Goal: Task Accomplishment & Management: Manage account settings

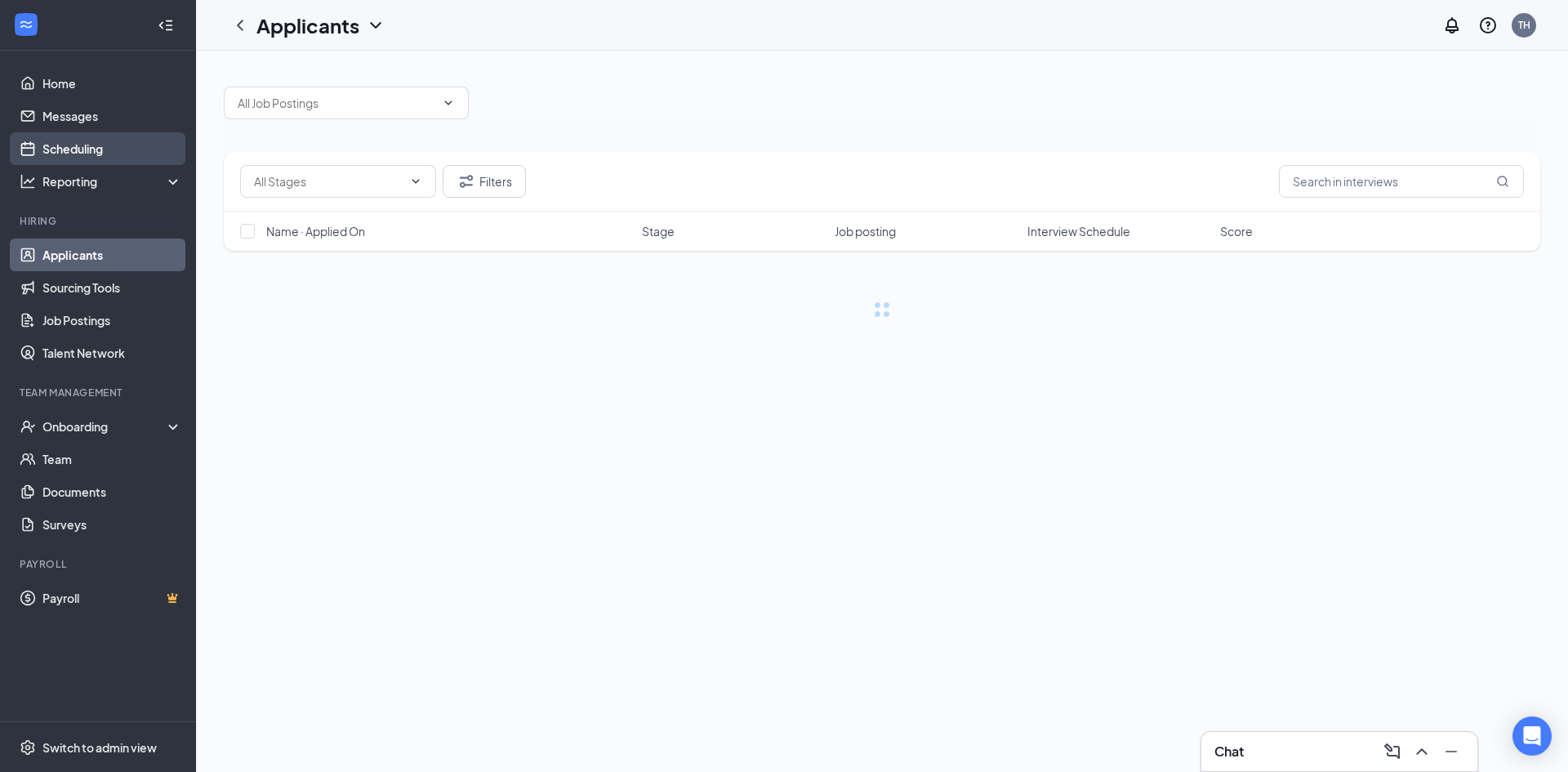
click at [100, 149] on link "Scheduling" at bounding box center [113, 149] width 140 height 33
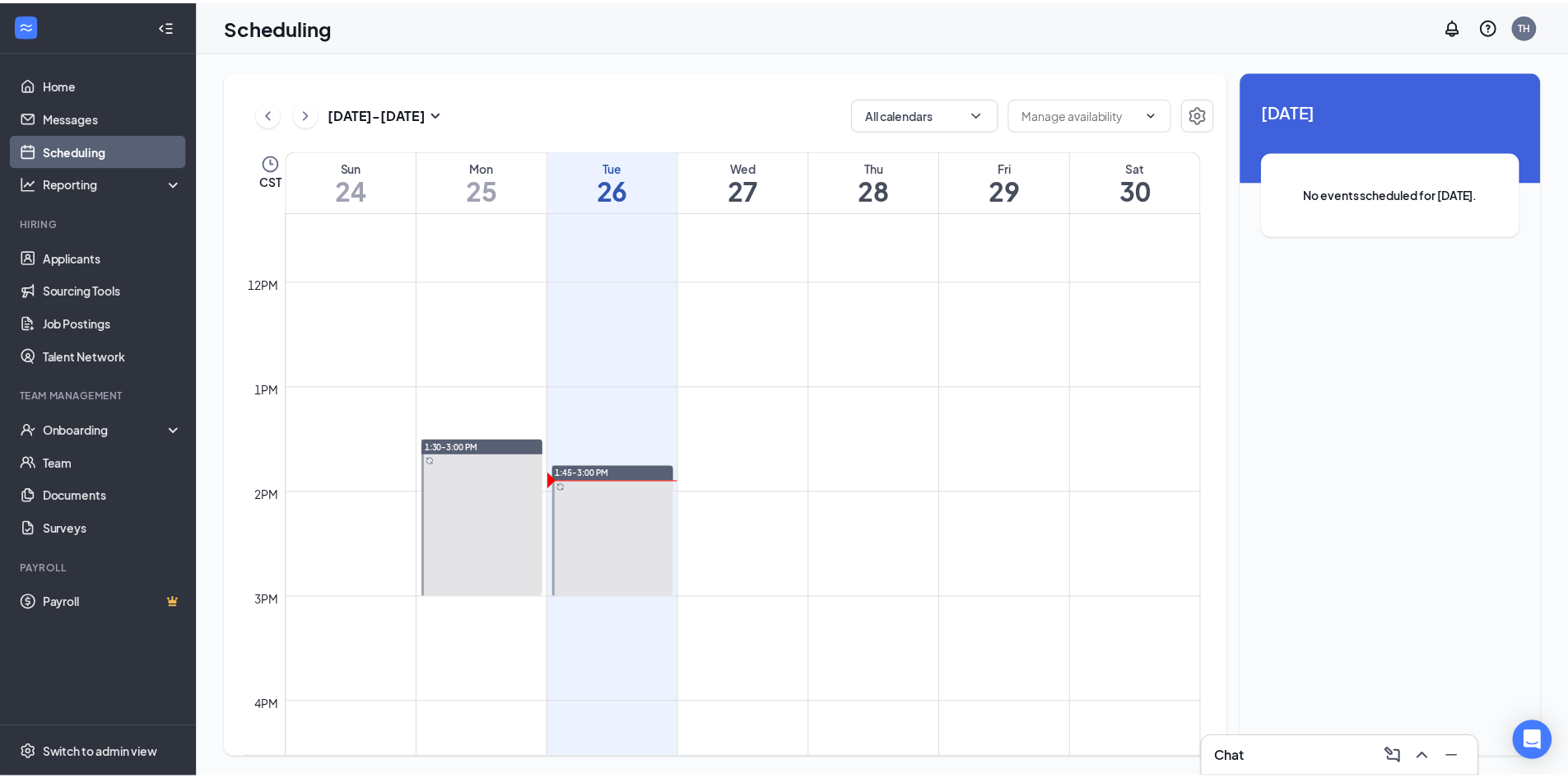
scroll to position [1221, 0]
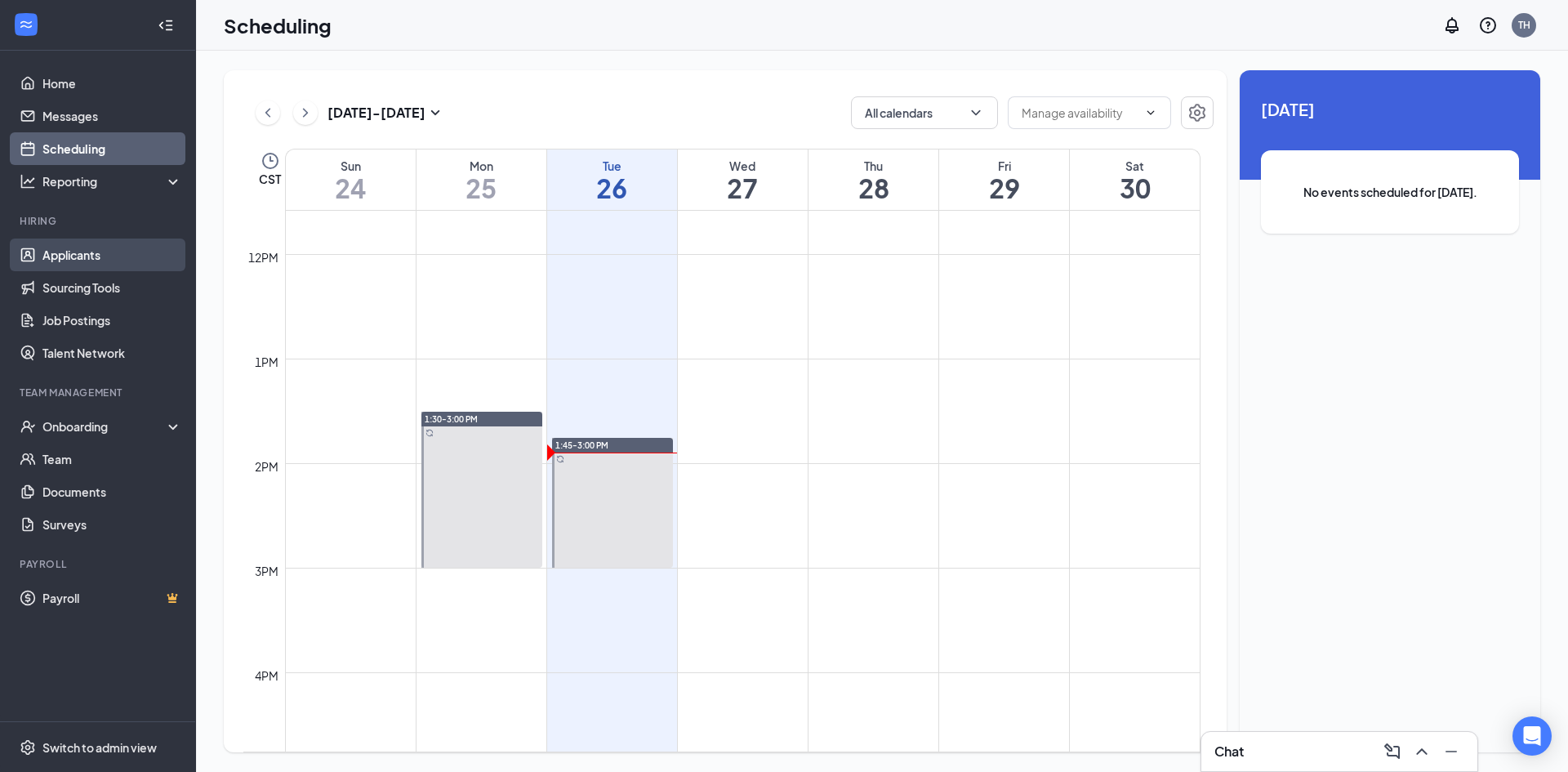
click at [68, 254] on link "Applicants" at bounding box center [113, 255] width 140 height 33
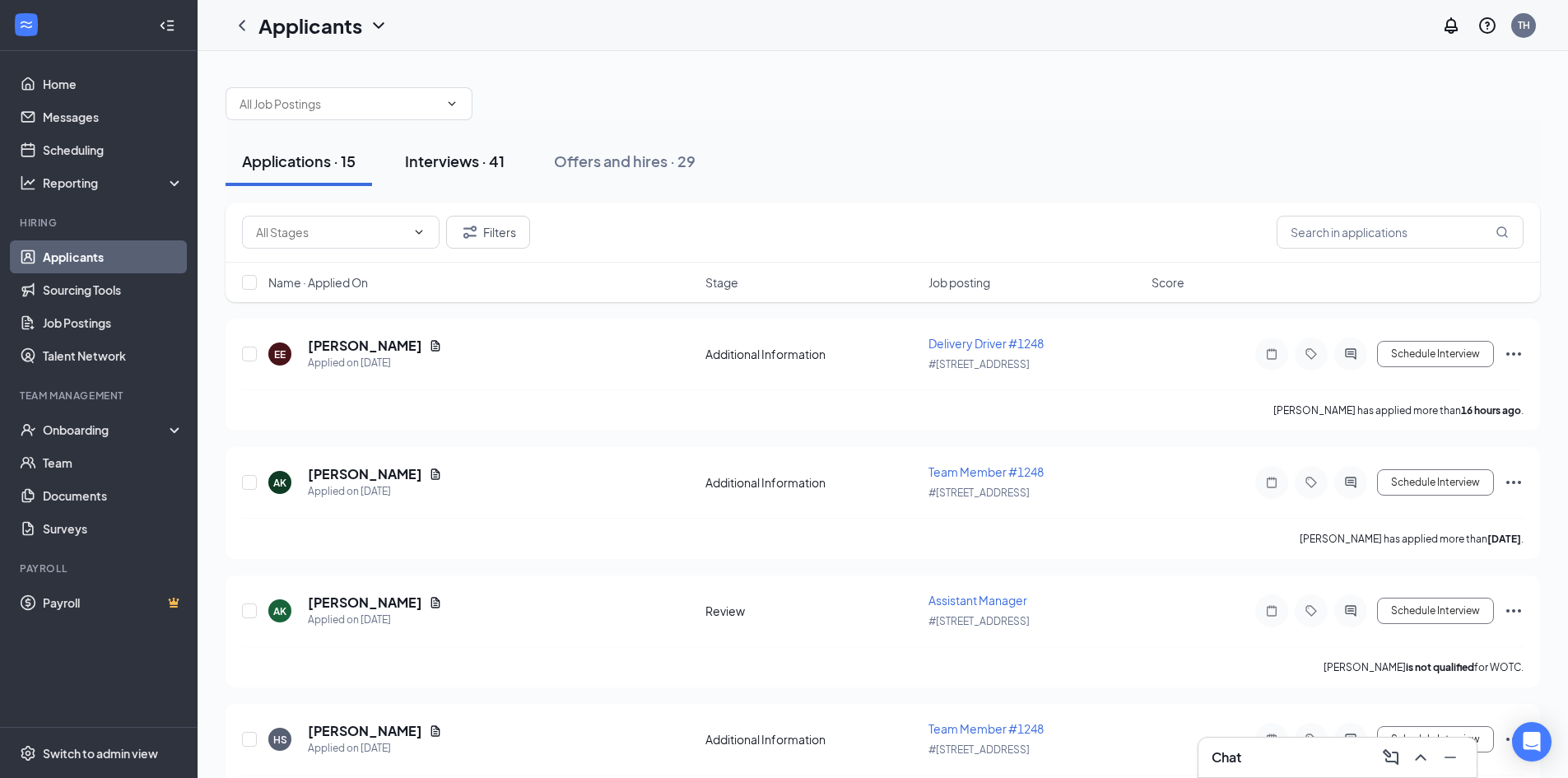
click at [461, 166] on div "Interviews · 41" at bounding box center [454, 161] width 100 height 21
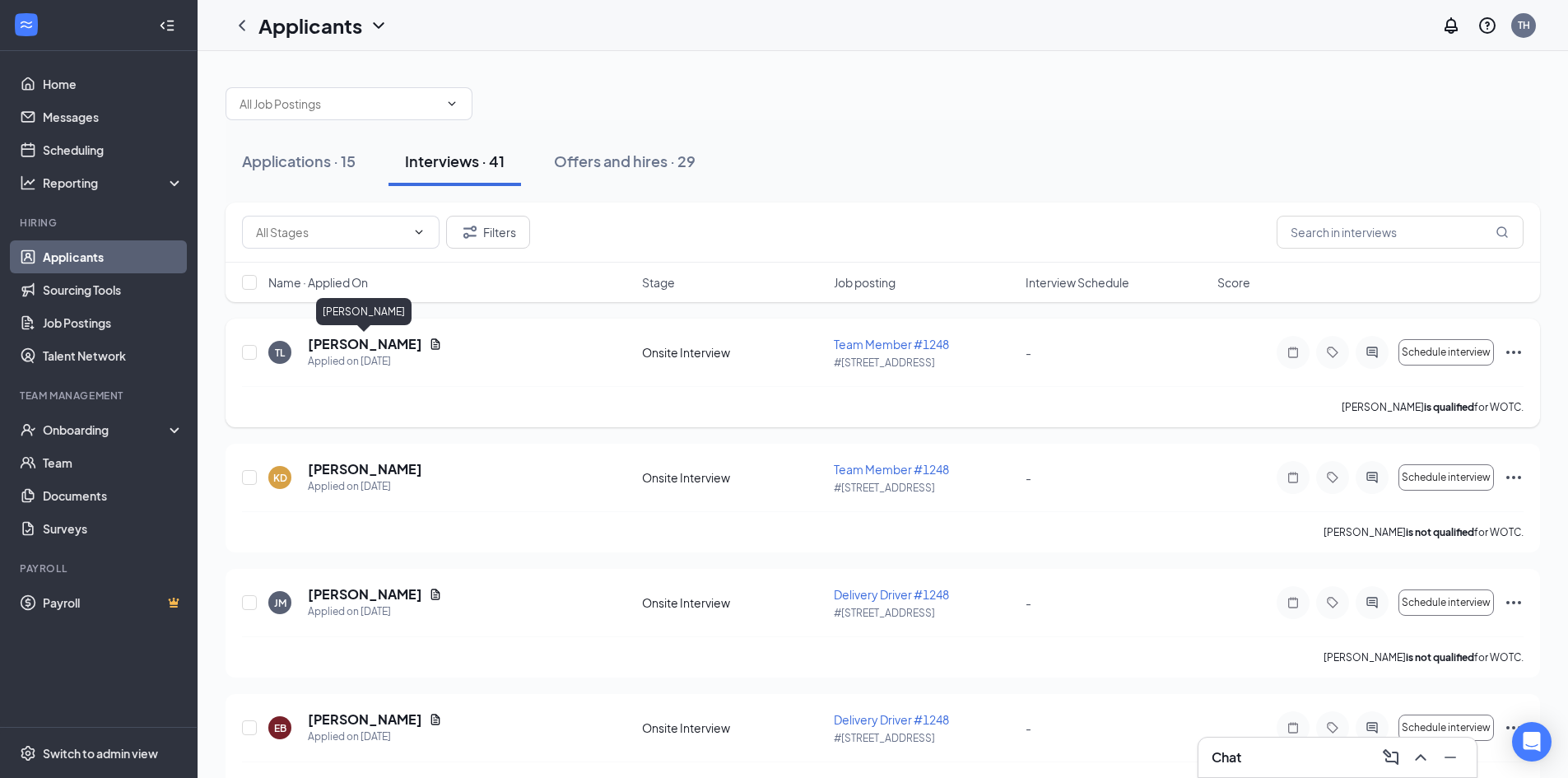
click at [378, 341] on h5 "[PERSON_NAME]" at bounding box center [364, 344] width 115 height 18
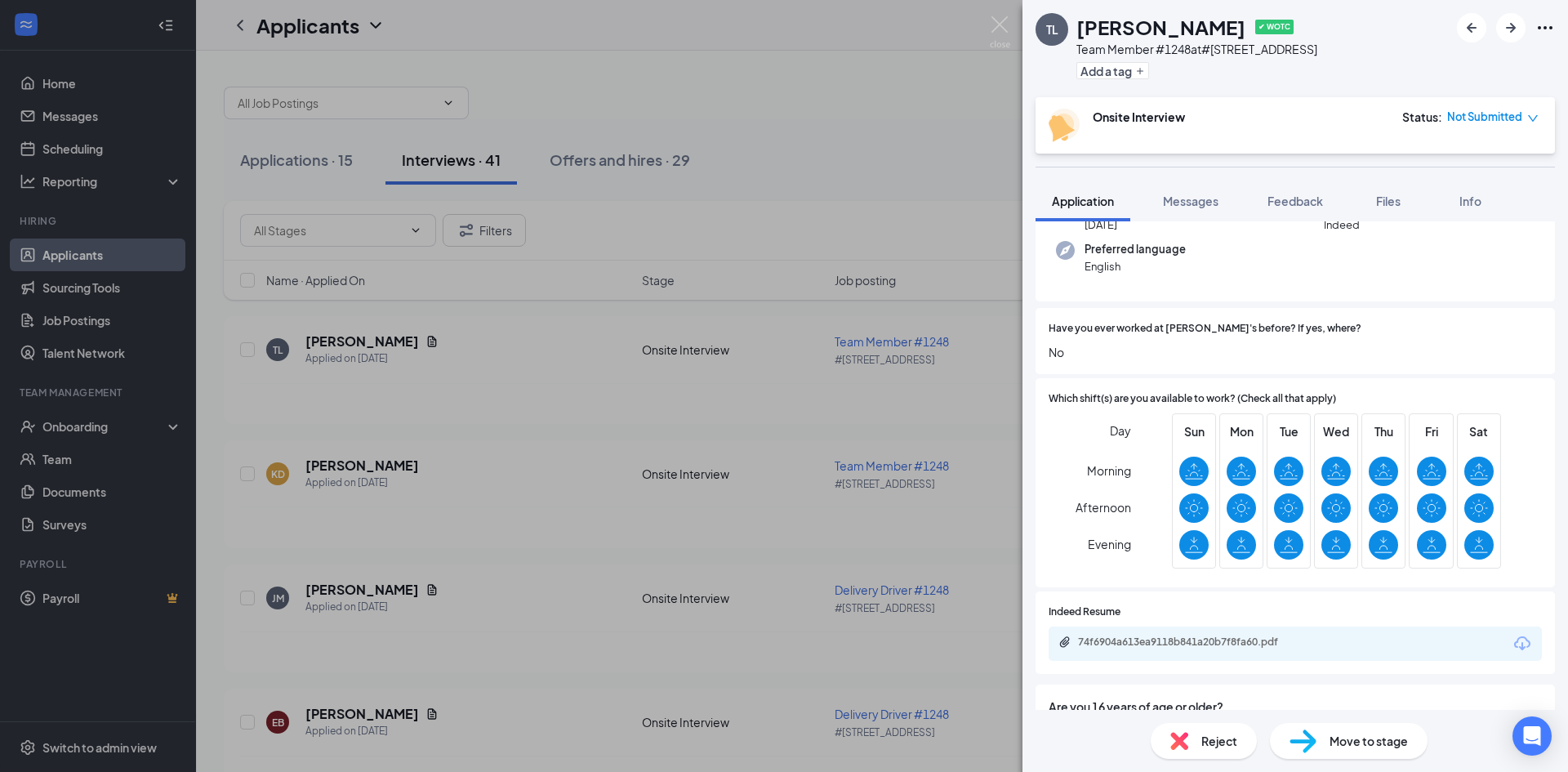
scroll to position [245, 0]
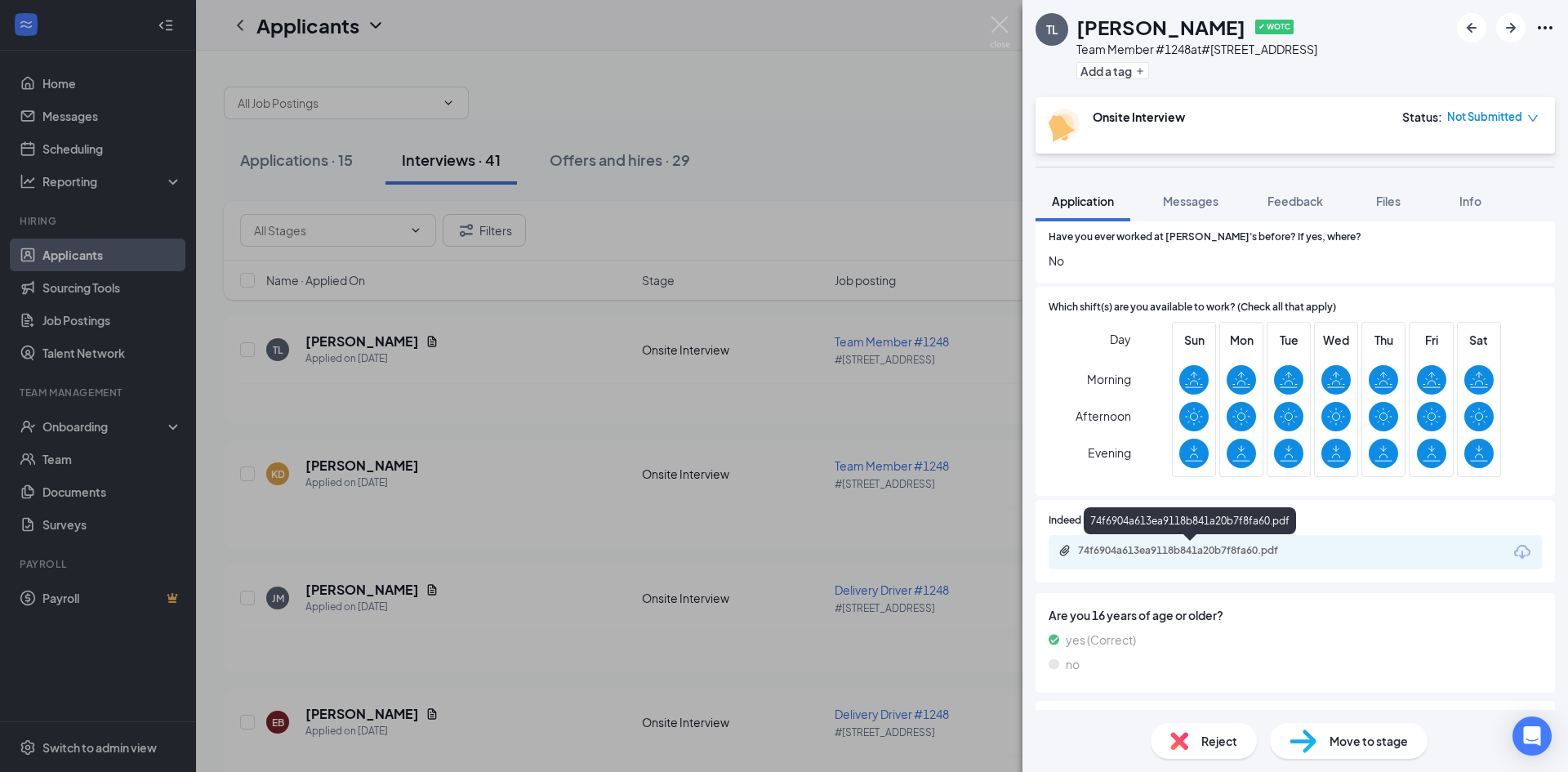
click at [1199, 546] on div "74f6904a613ea9118b841a20b7f8fa60.pdf" at bounding box center [1192, 550] width 228 height 13
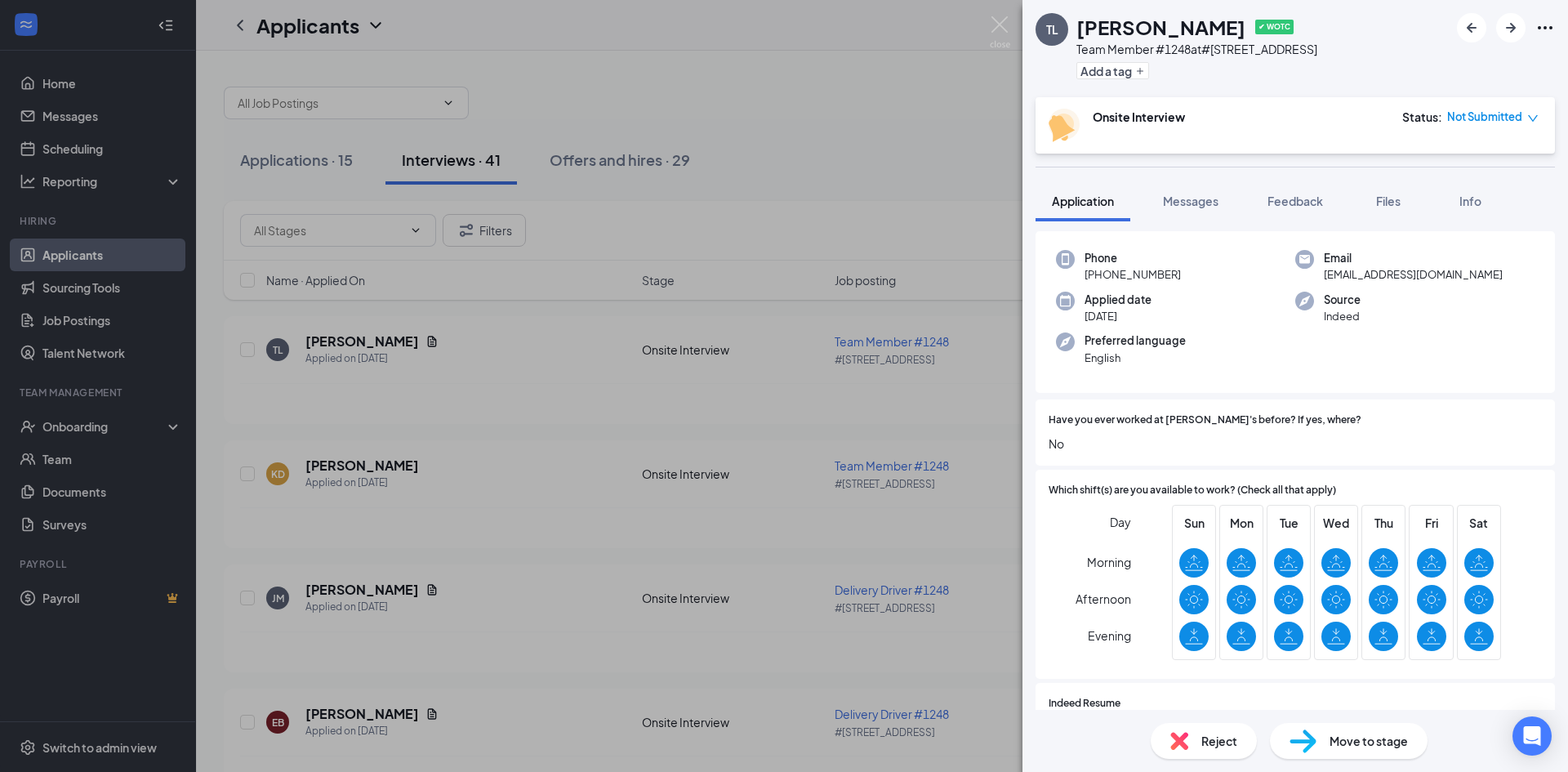
scroll to position [21, 0]
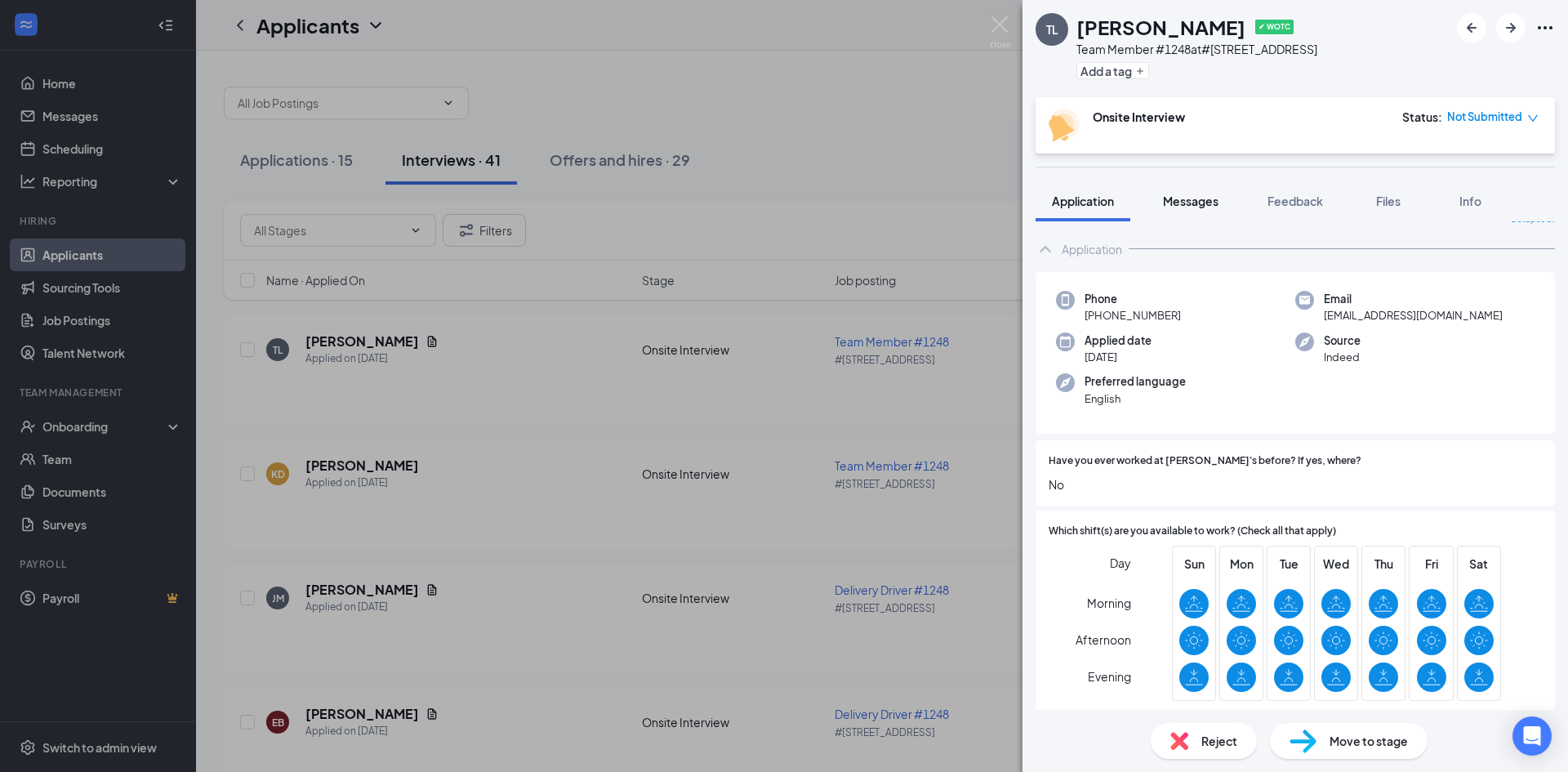
click at [1178, 194] on span "Messages" at bounding box center [1190, 200] width 55 height 15
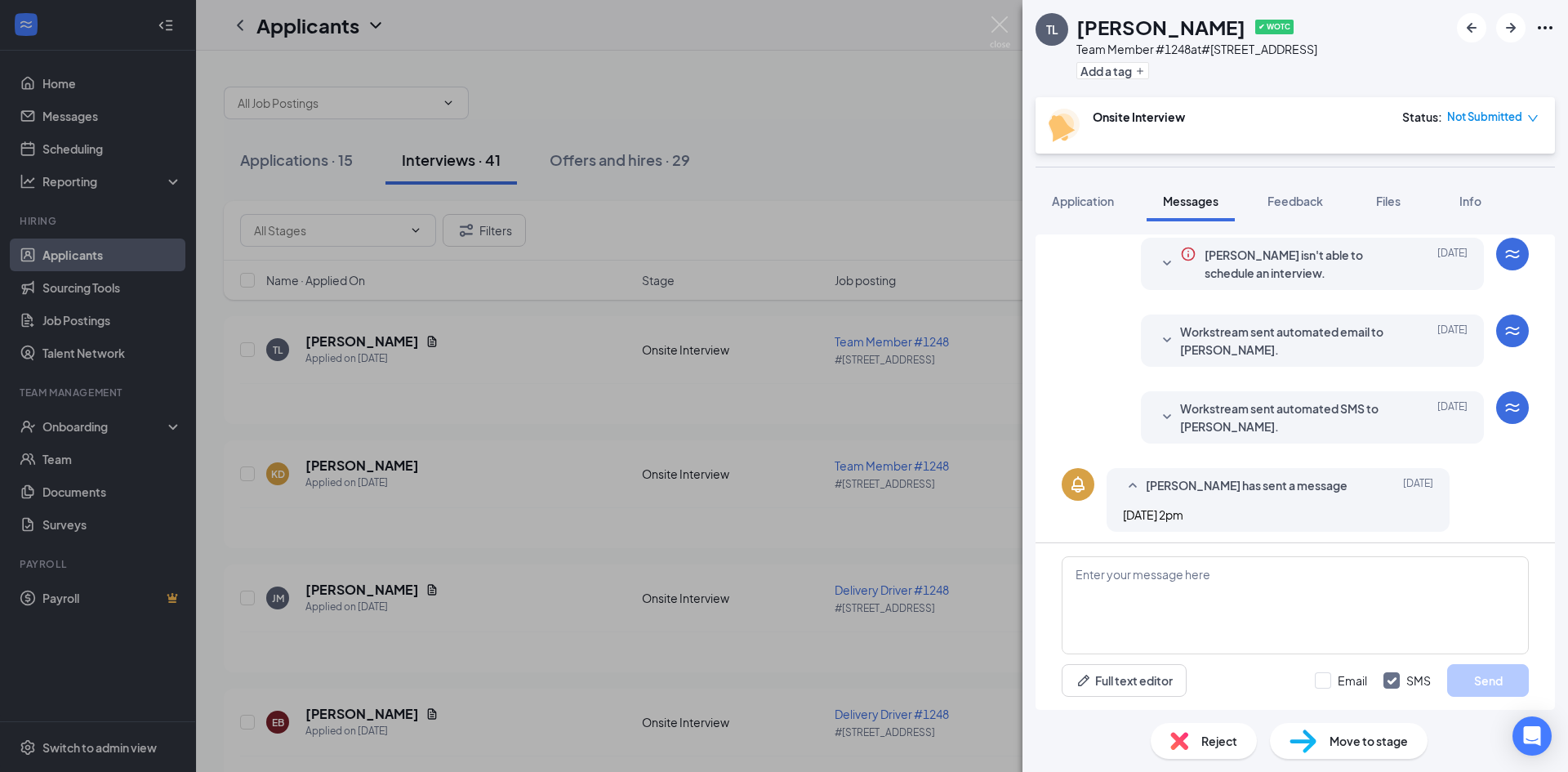
scroll to position [388, 0]
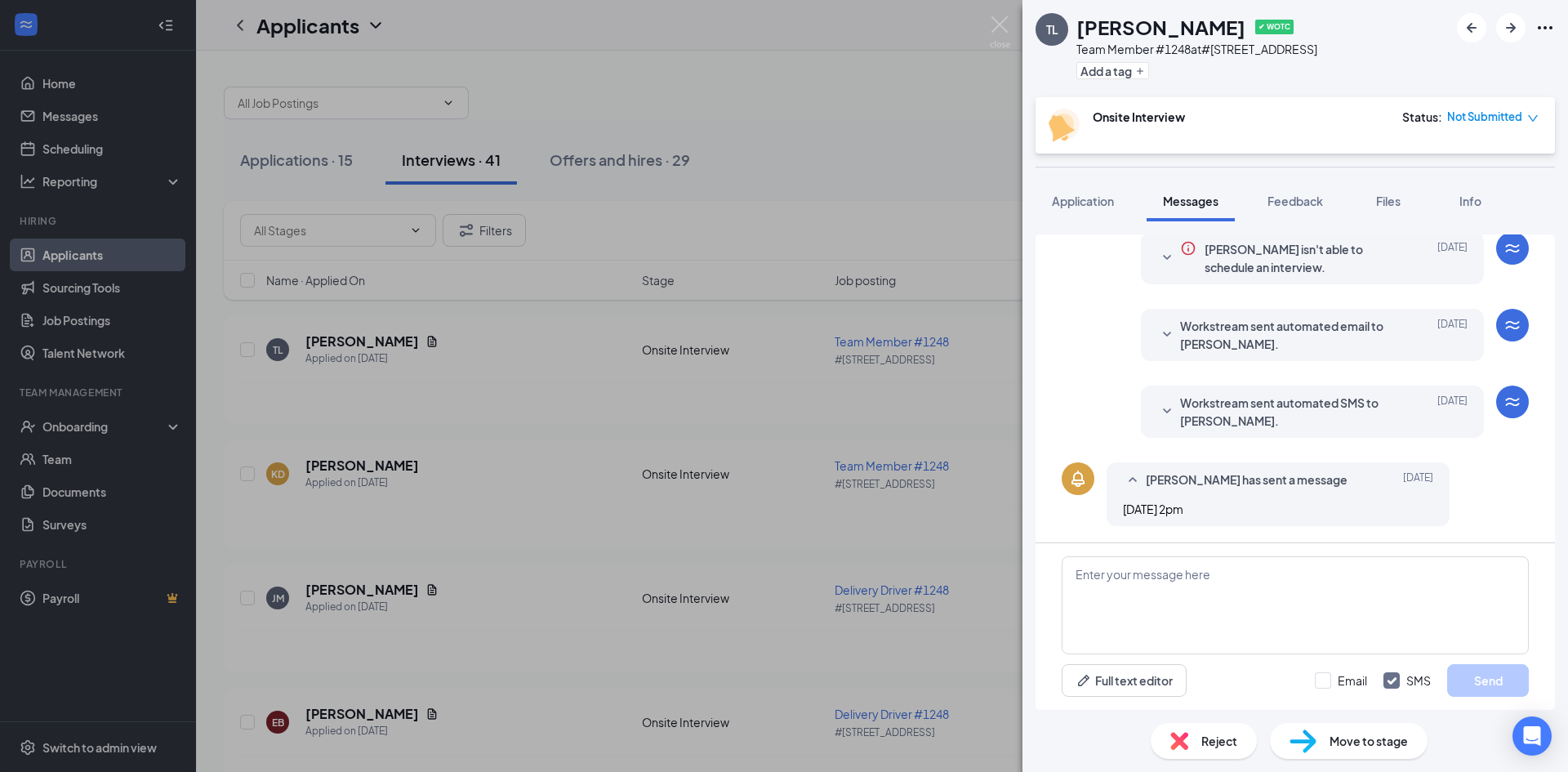
click at [1208, 411] on span "Workstream sent automated SMS to [PERSON_NAME]." at bounding box center [1287, 411] width 214 height 36
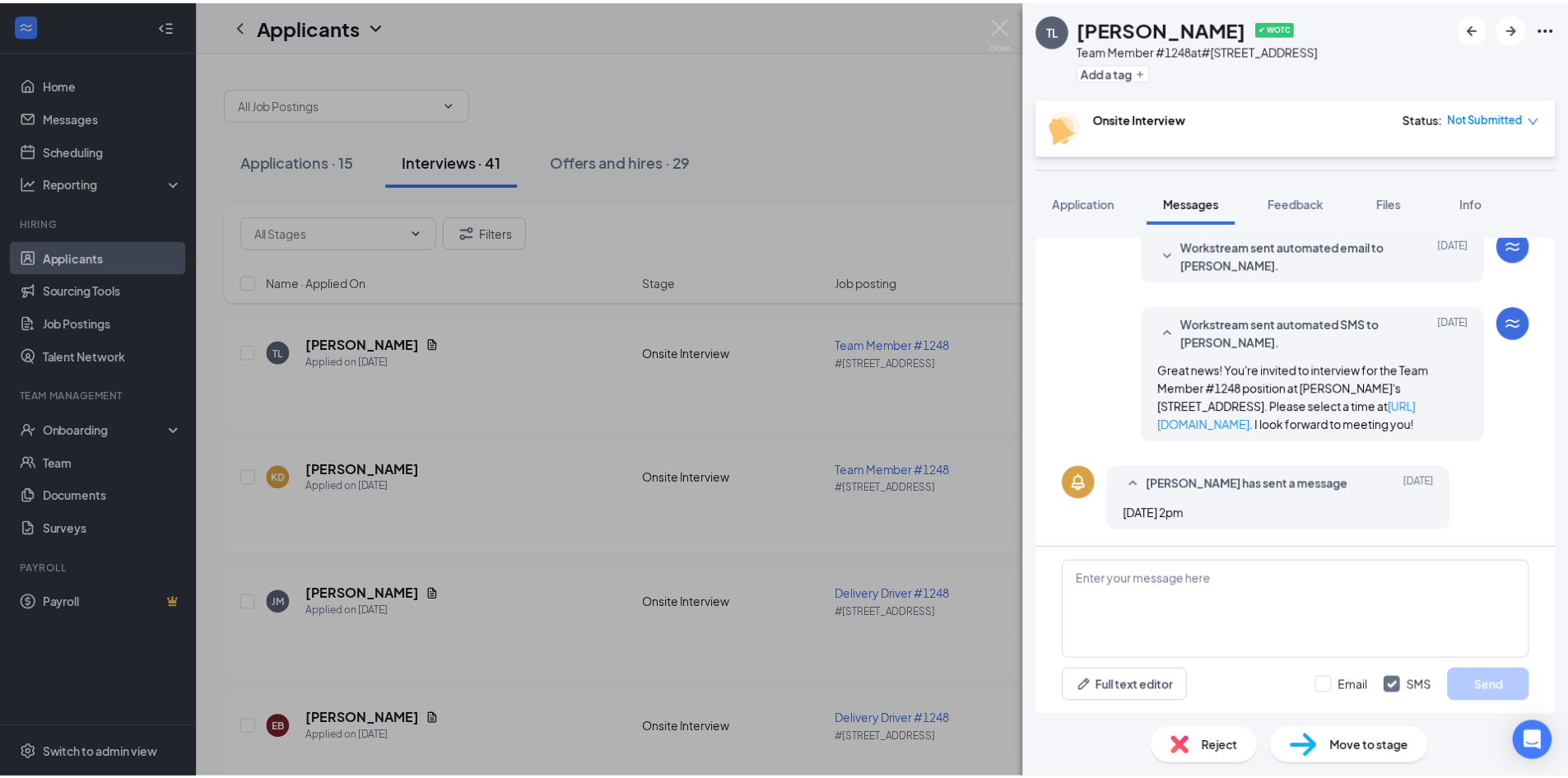
scroll to position [492, 0]
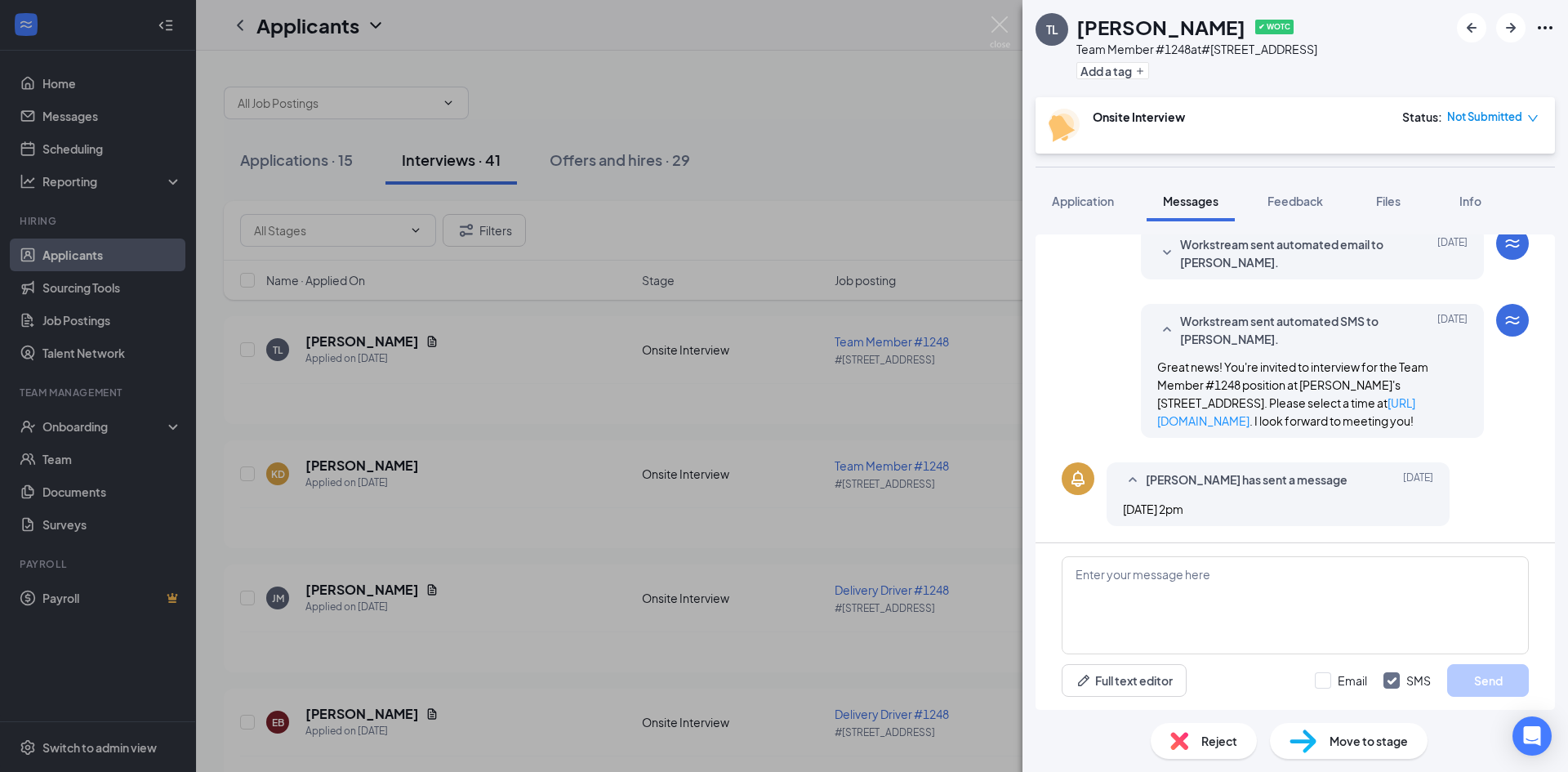
click at [887, 93] on div "TL [PERSON_NAME] ✔ WOTC Team Member #1248 at [STREET_ADDRESS] Add a tag Onsite …" at bounding box center [784, 386] width 1568 height 772
